Goal: Task Accomplishment & Management: Manage account settings

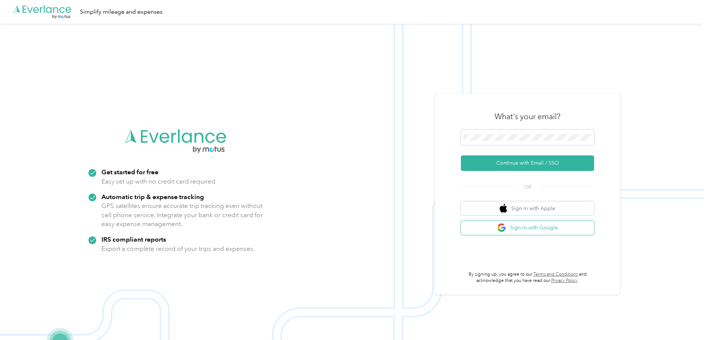
click at [521, 225] on button "Sign in with Google" at bounding box center [527, 228] width 133 height 14
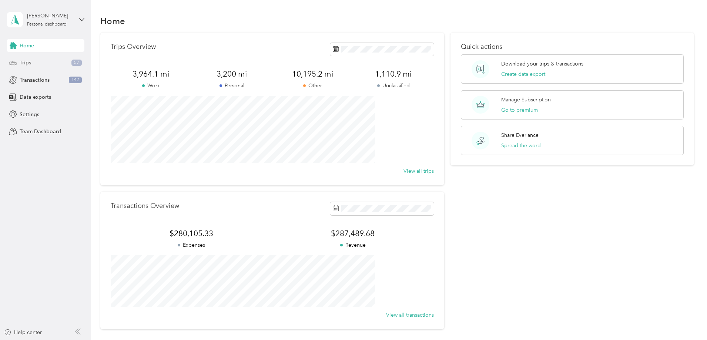
click at [29, 62] on span "Trips" at bounding box center [25, 63] width 11 height 8
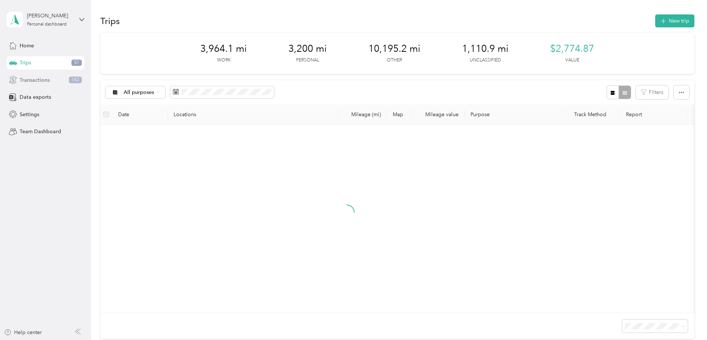
click at [28, 75] on div "Transactions 142" at bounding box center [46, 79] width 78 height 13
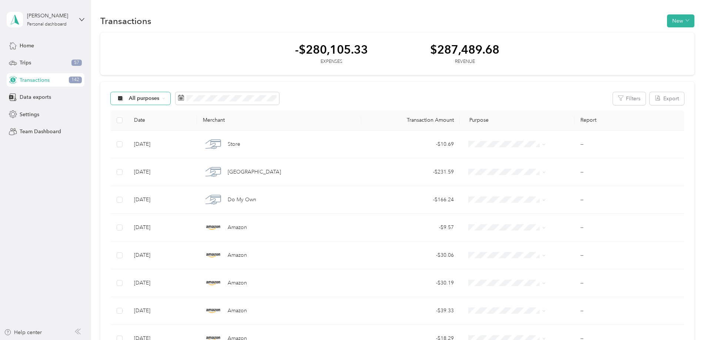
click at [171, 102] on div "All purposes" at bounding box center [141, 98] width 60 height 13
click at [202, 120] on li "Unclassified" at bounding box center [203, 124] width 87 height 13
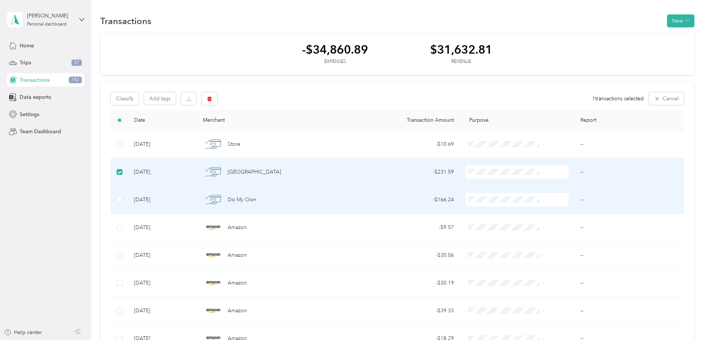
click at [128, 194] on td at bounding box center [119, 200] width 17 height 28
click at [128, 201] on td at bounding box center [119, 200] width 17 height 28
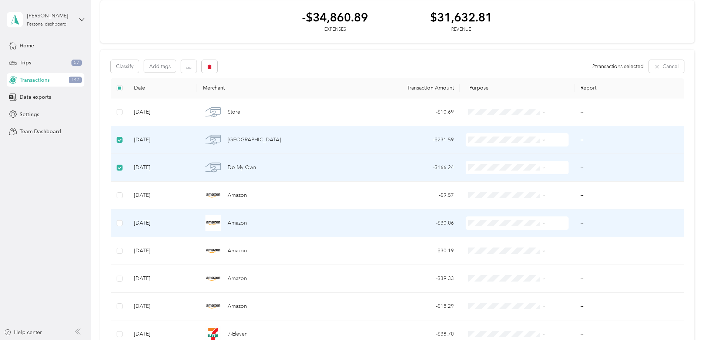
scroll to position [74, 0]
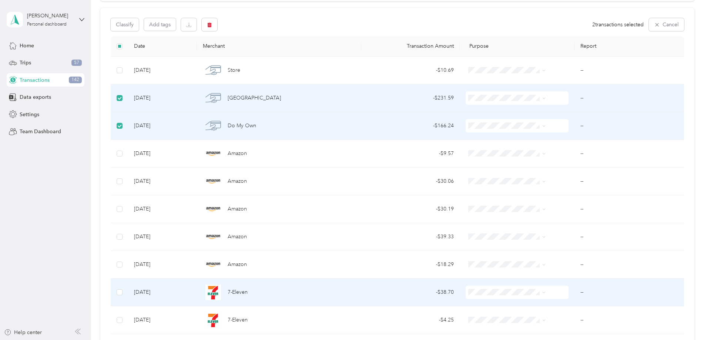
click at [128, 292] on td at bounding box center [119, 293] width 17 height 28
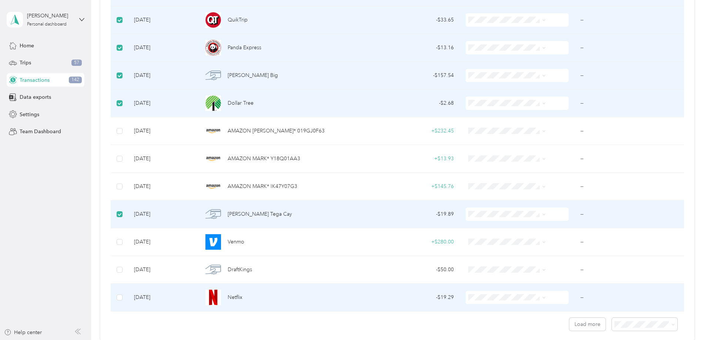
scroll to position [518, 0]
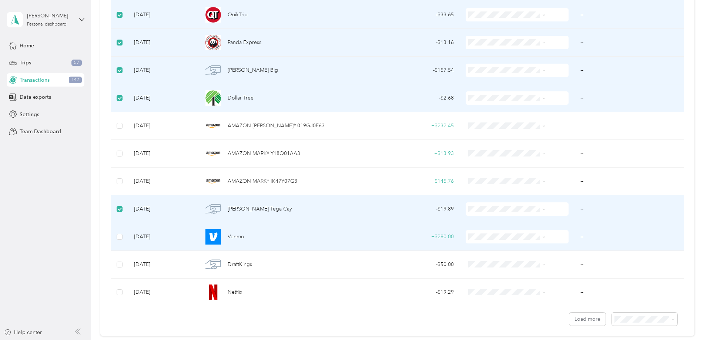
click at [128, 236] on td at bounding box center [119, 237] width 17 height 28
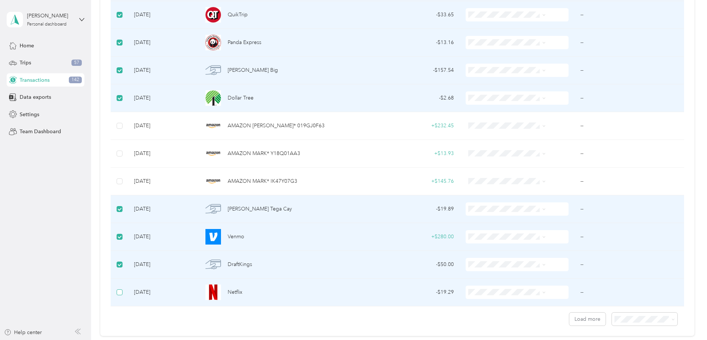
click at [123, 289] on label at bounding box center [120, 292] width 6 height 8
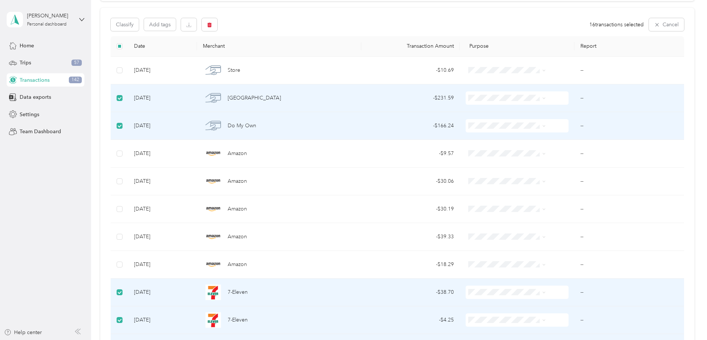
scroll to position [0, 0]
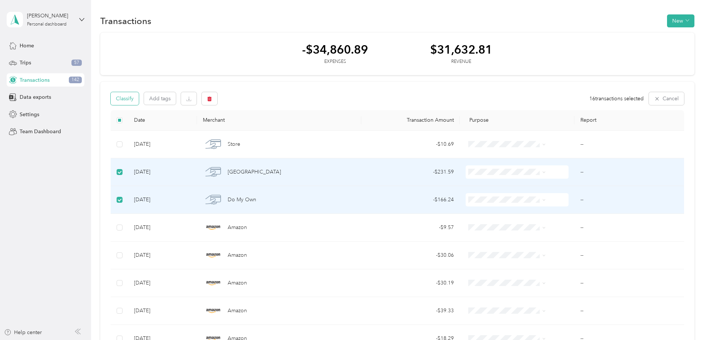
click at [139, 101] on button "Classify" at bounding box center [125, 98] width 28 height 13
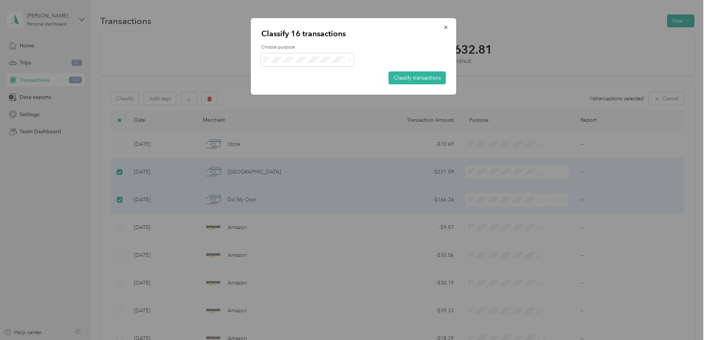
click at [305, 67] on div "Choose purpose Classify transactions" at bounding box center [353, 64] width 185 height 40
click at [308, 84] on span "Personal" at bounding box center [313, 87] width 69 height 8
click at [406, 83] on button "Classify transactions" at bounding box center [417, 77] width 57 height 13
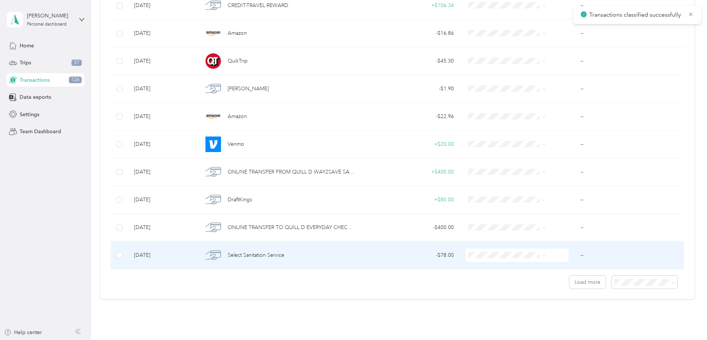
scroll to position [591, 0]
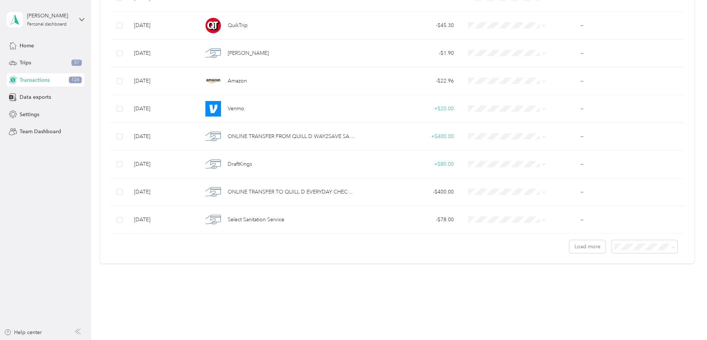
click at [596, 280] on li "100 per load" at bounding box center [594, 283] width 66 height 13
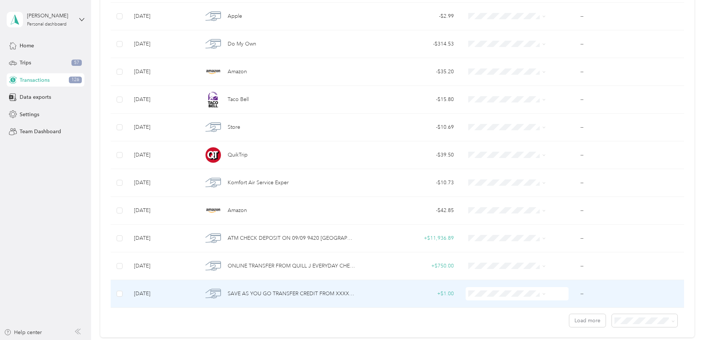
scroll to position [2673, 0]
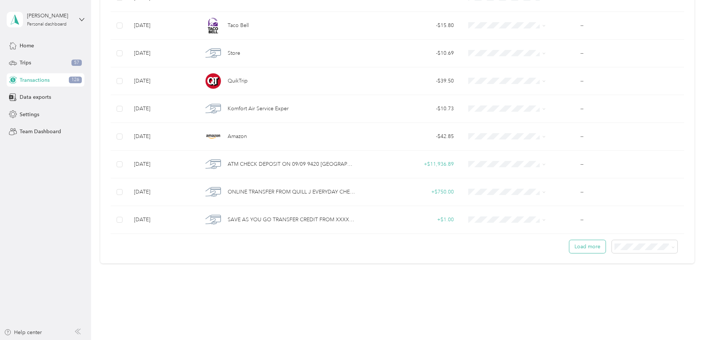
click at [569, 246] on button "Load more" at bounding box center [587, 246] width 36 height 13
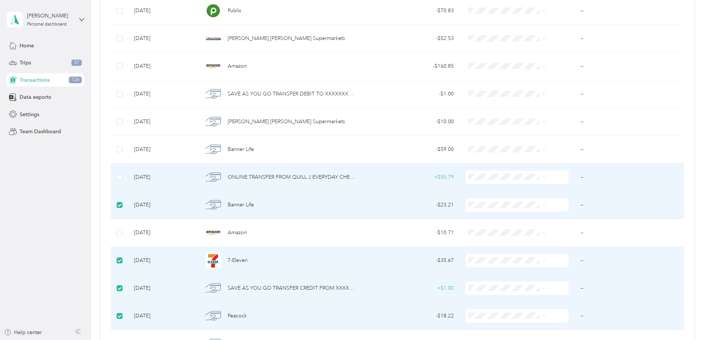
scroll to position [2987, 0]
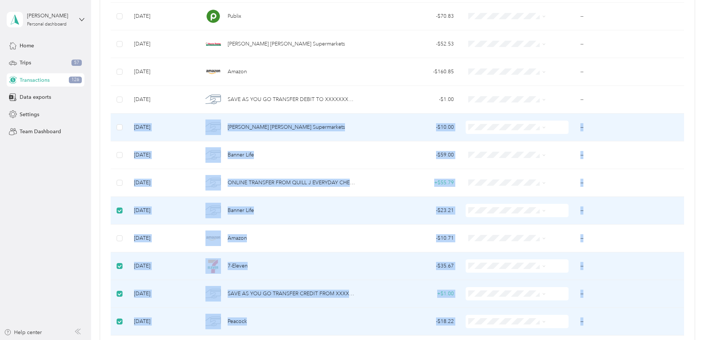
click at [128, 125] on td at bounding box center [119, 128] width 17 height 28
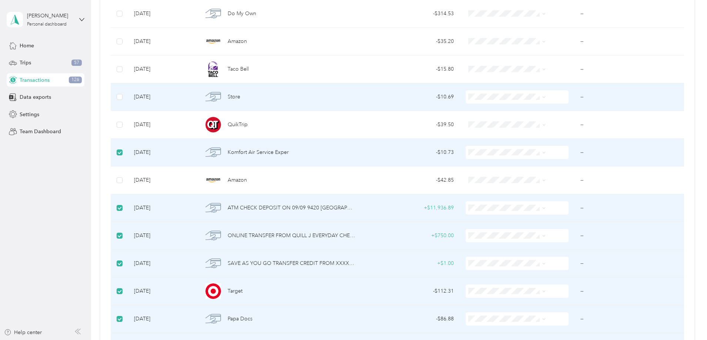
scroll to position [2617, 0]
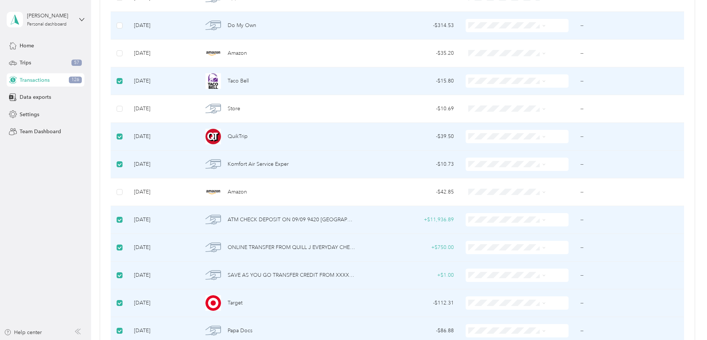
click at [128, 26] on td at bounding box center [119, 26] width 17 height 28
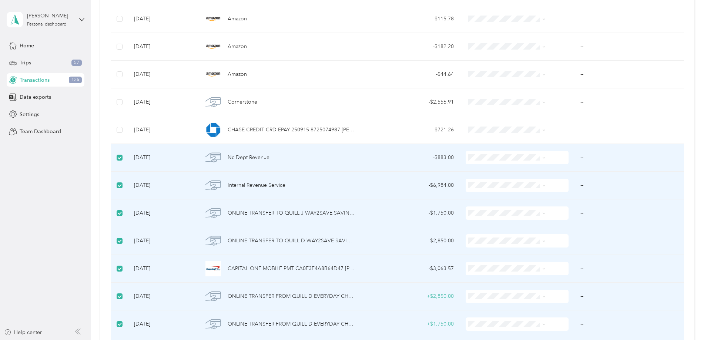
scroll to position [2173, 0]
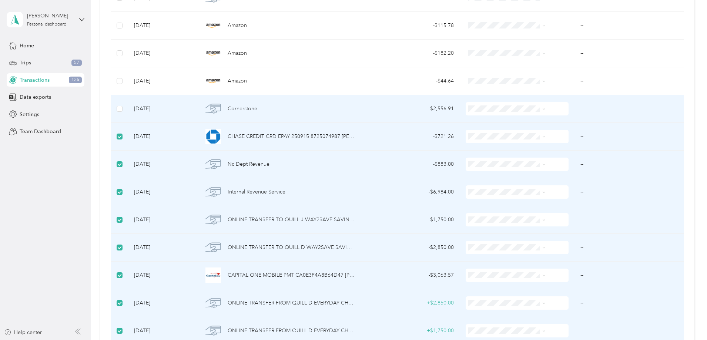
click at [128, 107] on td at bounding box center [119, 109] width 17 height 28
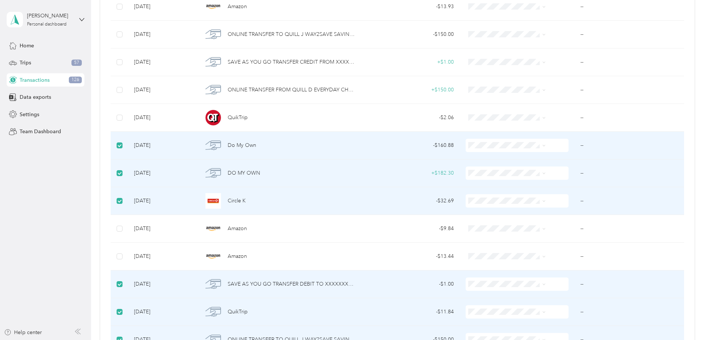
scroll to position [1581, 0]
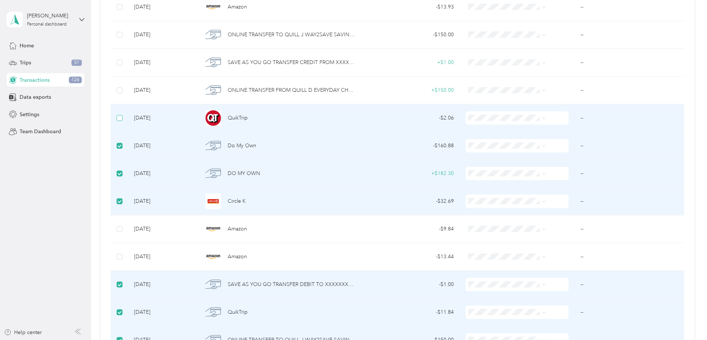
click at [123, 114] on label at bounding box center [120, 118] width 6 height 8
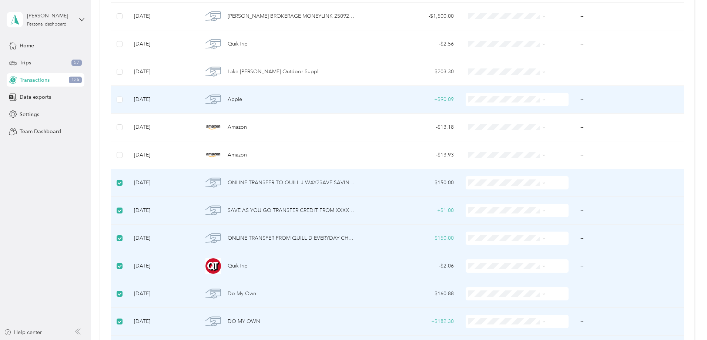
scroll to position [1359, 0]
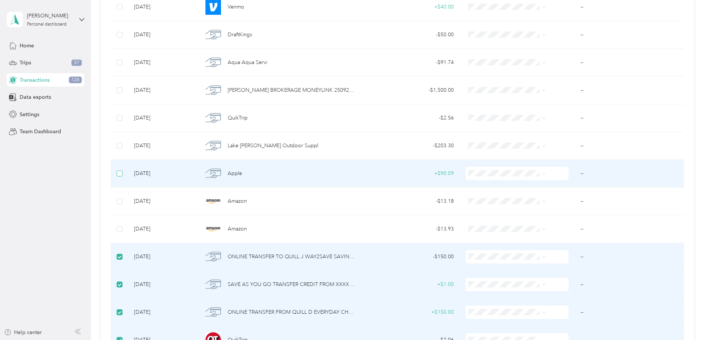
click at [123, 177] on label at bounding box center [120, 174] width 6 height 8
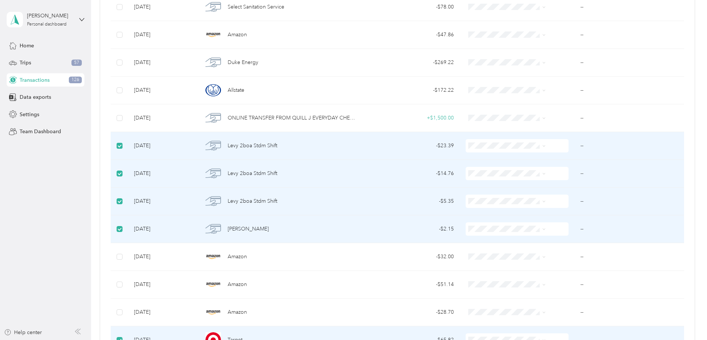
scroll to position [767, 0]
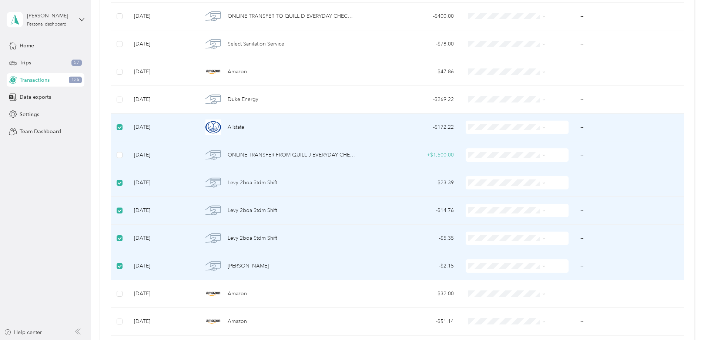
click at [128, 148] on td at bounding box center [119, 155] width 17 height 28
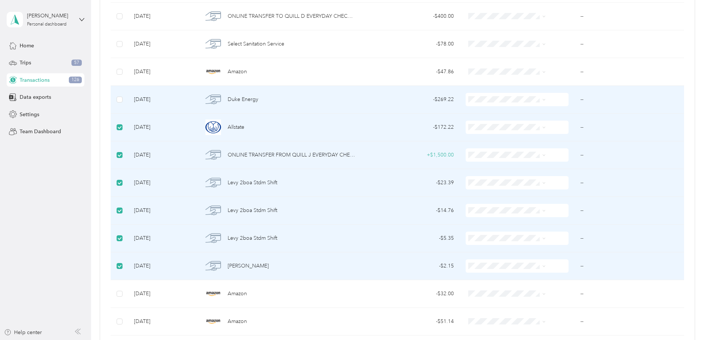
click at [128, 100] on td at bounding box center [119, 100] width 17 height 28
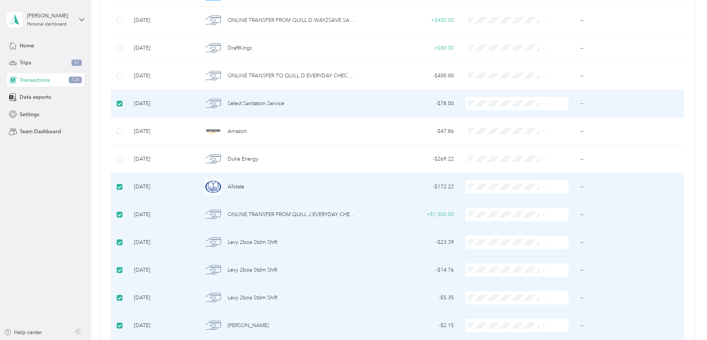
scroll to position [655, 0]
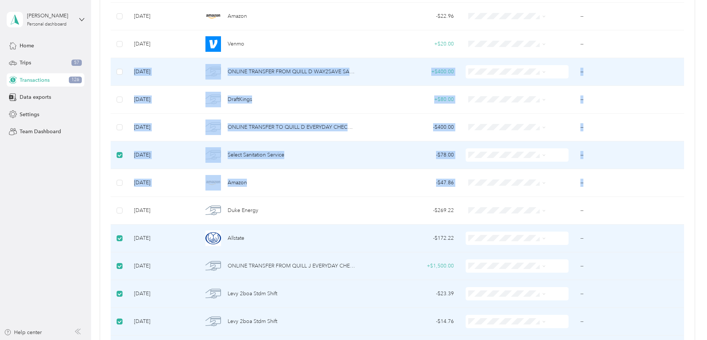
click at [128, 72] on td at bounding box center [119, 72] width 17 height 28
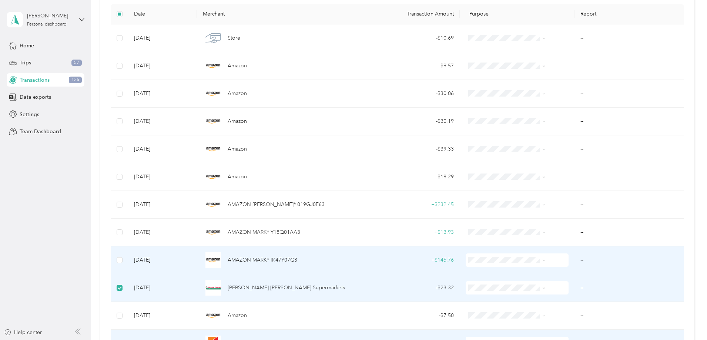
scroll to position [26, 0]
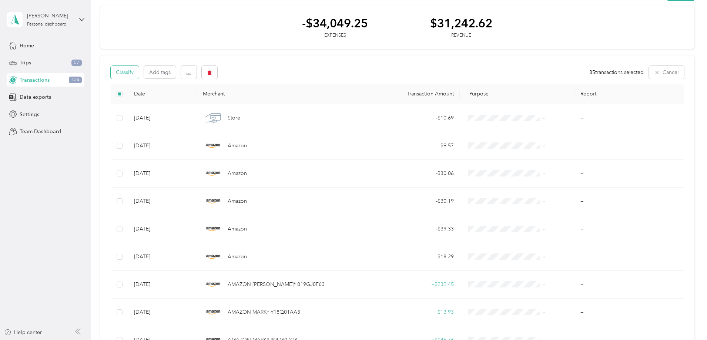
click at [139, 77] on button "Classify" at bounding box center [125, 72] width 28 height 13
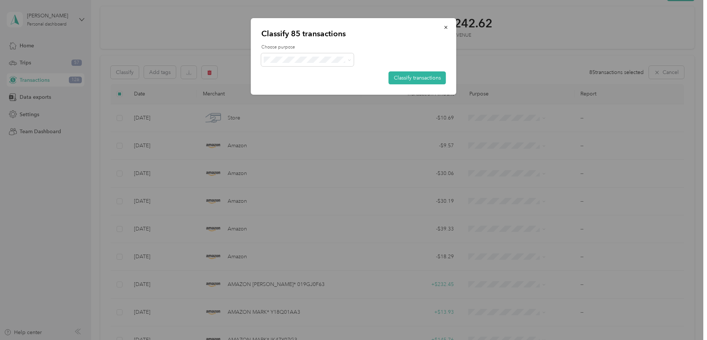
click at [326, 90] on ol "Work Personal Quill Creative Self Employment Expense Lacrosse [PERSON_NAME] Oth…" at bounding box center [307, 119] width 93 height 104
click at [414, 77] on button "Classify transactions" at bounding box center [417, 77] width 57 height 13
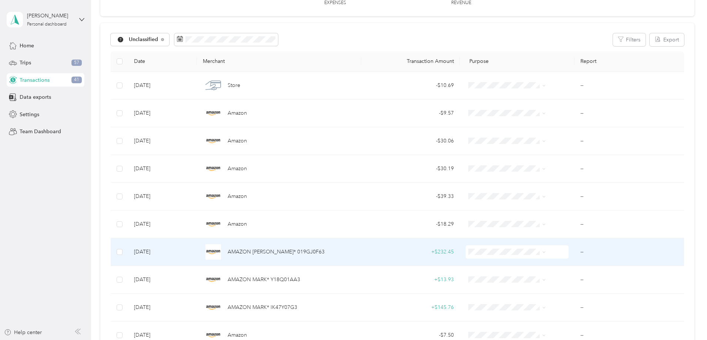
scroll to position [63, 0]
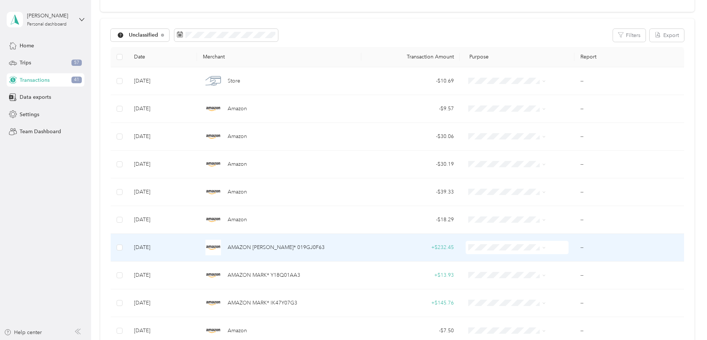
click at [128, 255] on td at bounding box center [119, 248] width 17 height 28
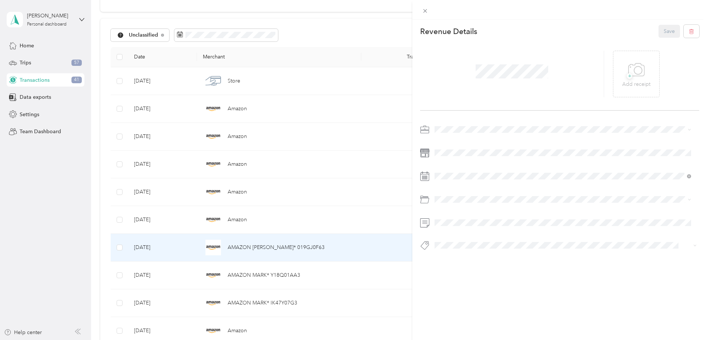
click at [101, 249] on div "This revenue cannot be edited because it is either under review, approved, or p…" at bounding box center [353, 170] width 707 height 340
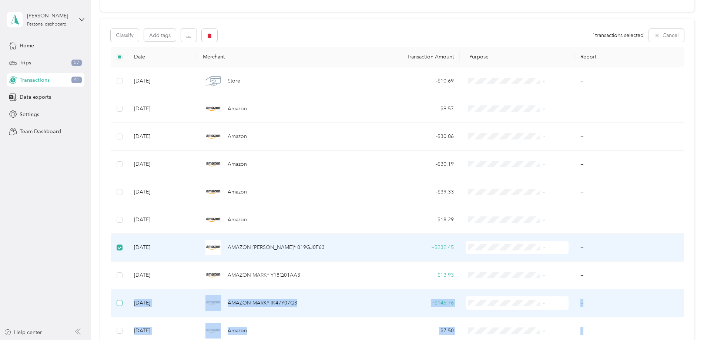
click at [123, 306] on label at bounding box center [120, 303] width 6 height 8
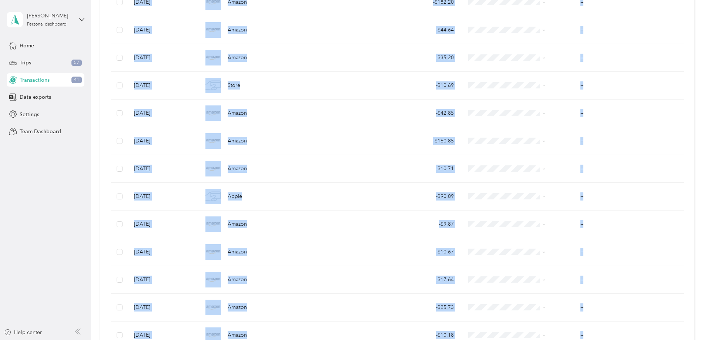
scroll to position [878, 0]
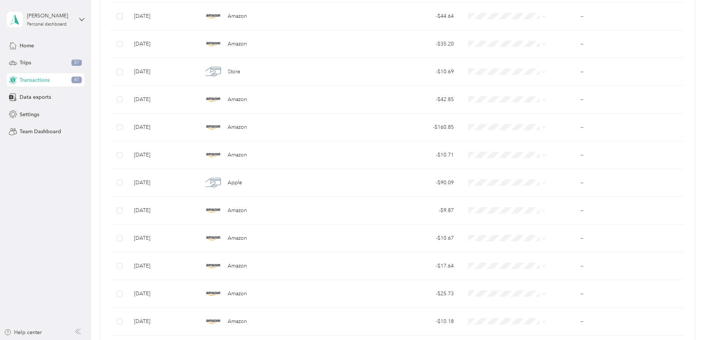
click at [64, 268] on aside "[PERSON_NAME] Personal dashboard Home Trips 57 Transactions 41 Data exports Set…" at bounding box center [45, 170] width 91 height 340
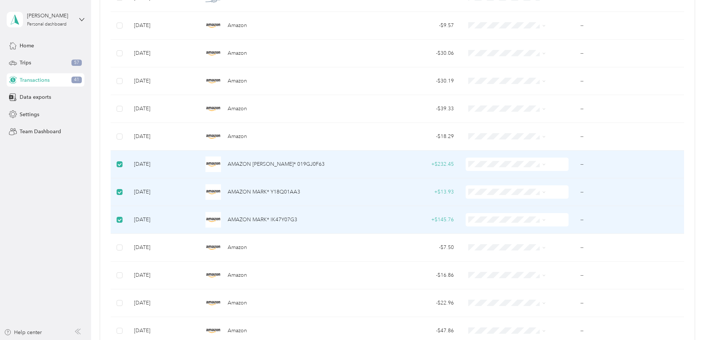
scroll to position [0, 0]
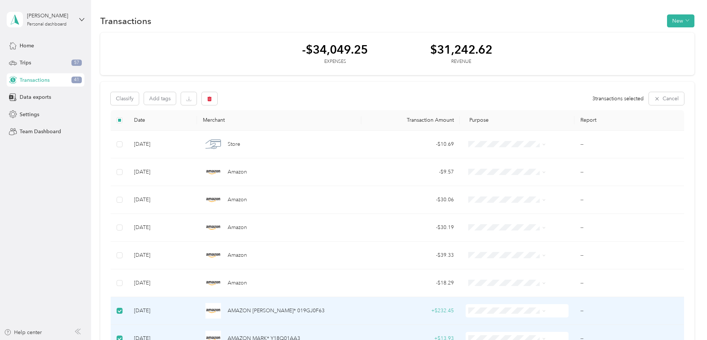
click at [139, 103] on button "Classify" at bounding box center [125, 98] width 28 height 13
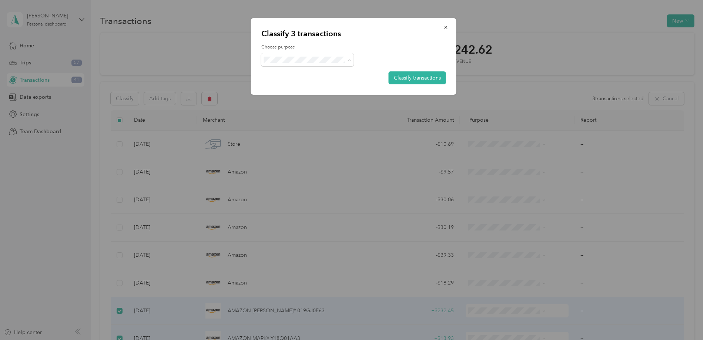
click at [399, 51] on div "Choose purpose Classify transactions" at bounding box center [353, 64] width 185 height 40
click at [406, 74] on button "Classify transactions" at bounding box center [417, 77] width 57 height 13
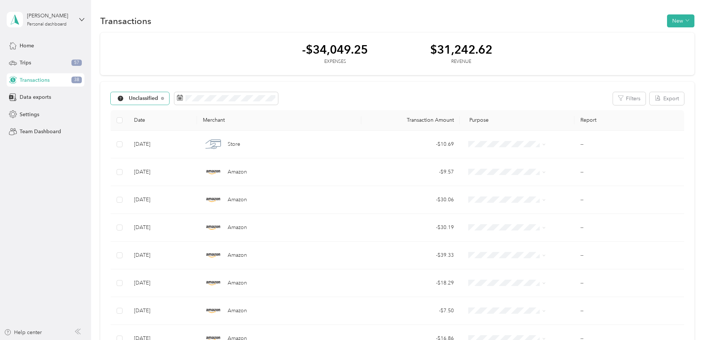
click at [158, 99] on span "Unclassified" at bounding box center [144, 98] width 30 height 5
click at [194, 138] on span "Work" at bounding box center [210, 138] width 64 height 8
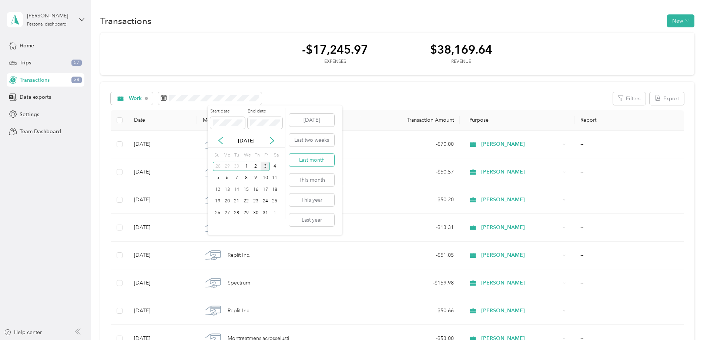
click at [329, 164] on button "Last month" at bounding box center [311, 160] width 45 height 13
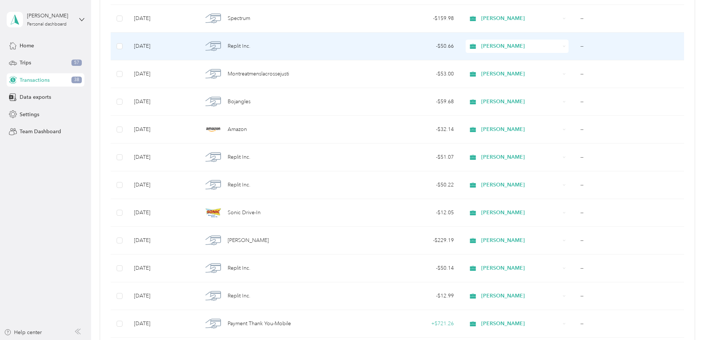
scroll to position [259, 0]
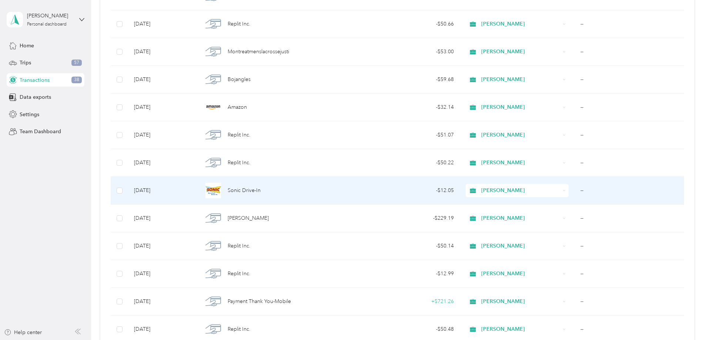
click at [489, 190] on span "[PERSON_NAME]" at bounding box center [520, 191] width 79 height 8
click at [493, 214] on span "Personal" at bounding box center [504, 218] width 64 height 8
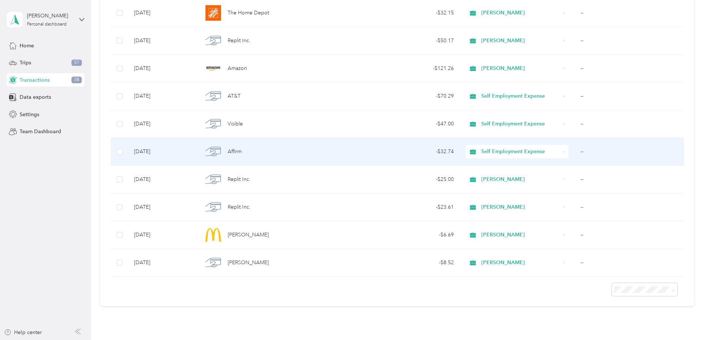
scroll to position [592, 0]
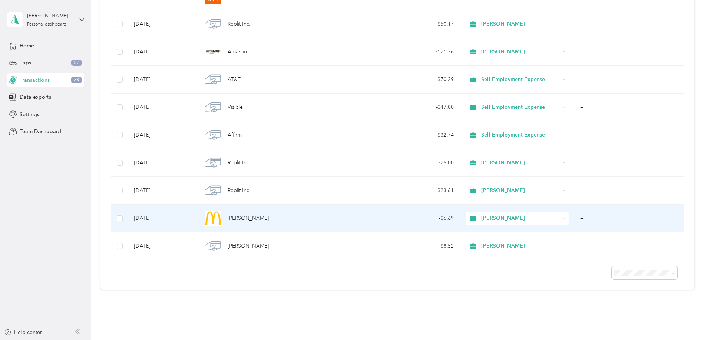
click at [481, 215] on span "[PERSON_NAME]" at bounding box center [520, 218] width 79 height 8
click at [477, 241] on span "Personal" at bounding box center [504, 245] width 64 height 8
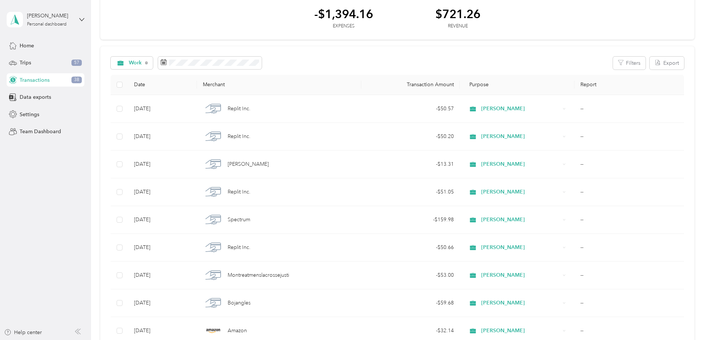
scroll to position [0, 0]
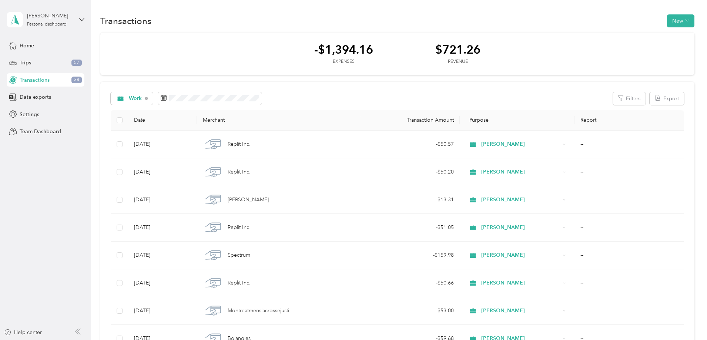
click at [466, 120] on span "Purpose" at bounding box center [477, 120] width 23 height 6
click at [415, 118] on th "Transaction Amount" at bounding box center [410, 120] width 98 height 20
click at [490, 120] on th "Purpose" at bounding box center [517, 120] width 115 height 20
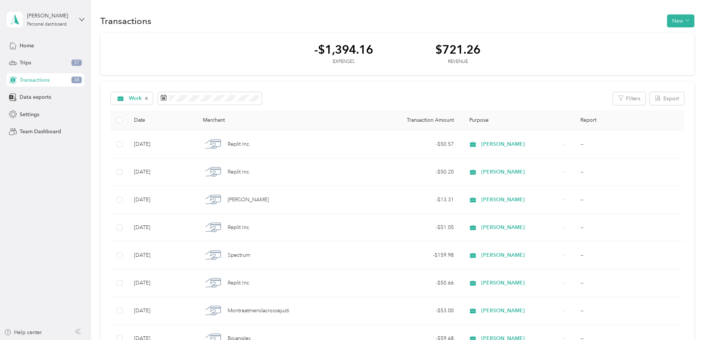
click at [490, 120] on th "Purpose" at bounding box center [517, 120] width 115 height 20
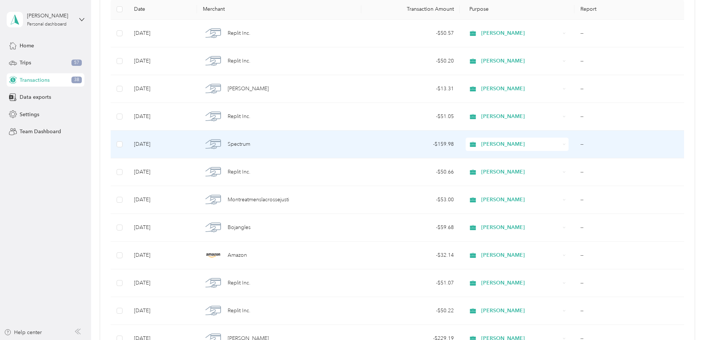
scroll to position [148, 0]
